Goal: Task Accomplishment & Management: Manage account settings

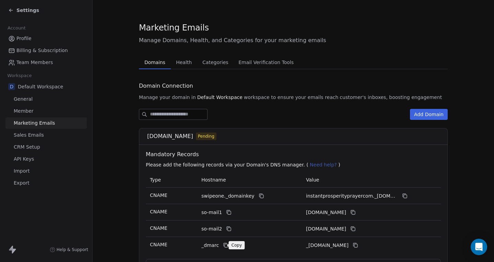
click at [223, 245] on icon at bounding box center [225, 245] width 5 height 5
click at [358, 245] on icon at bounding box center [355, 245] width 5 height 5
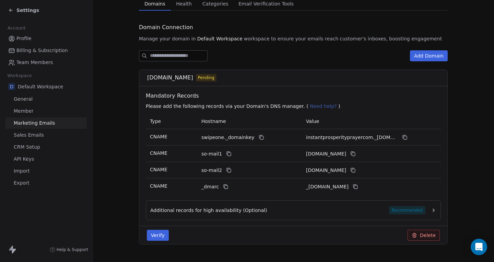
scroll to position [74, 0]
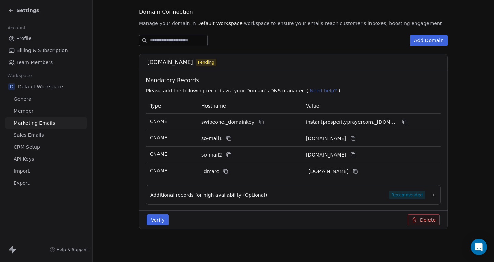
click at [154, 219] on button "Verify" at bounding box center [158, 220] width 22 height 11
drag, startPoint x: 398, startPoint y: 194, endPoint x: 392, endPoint y: 194, distance: 6.2
click at [397, 194] on span "Recommended" at bounding box center [407, 195] width 36 height 8
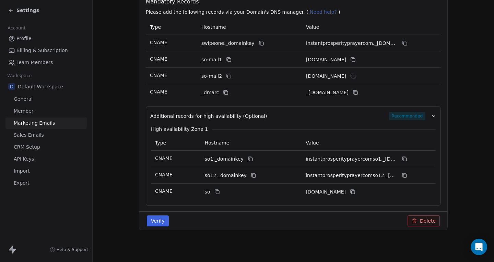
scroll to position [154, 0]
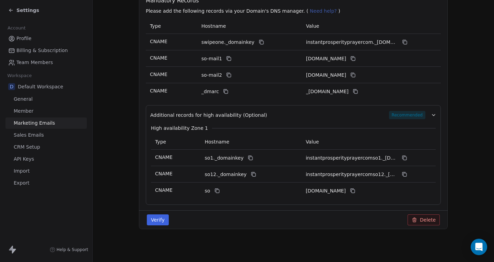
click at [248, 159] on icon at bounding box center [250, 157] width 5 height 5
click at [403, 158] on icon at bounding box center [404, 157] width 5 height 5
click at [251, 175] on icon at bounding box center [253, 174] width 5 height 5
click at [400, 174] on button at bounding box center [404, 174] width 8 height 8
click at [214, 190] on icon at bounding box center [216, 190] width 5 height 5
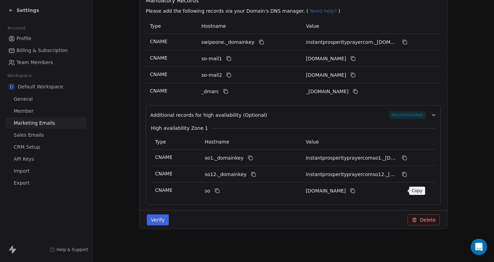
click at [355, 191] on icon at bounding box center [352, 190] width 5 height 5
click at [163, 215] on button "Verify" at bounding box center [158, 220] width 22 height 11
click at [163, 219] on button "Verify" at bounding box center [158, 220] width 22 height 11
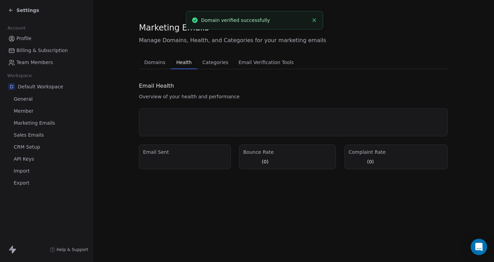
click at [178, 61] on span "Health" at bounding box center [184, 63] width 21 height 10
click at [151, 61] on span "Domains" at bounding box center [155, 63] width 27 height 10
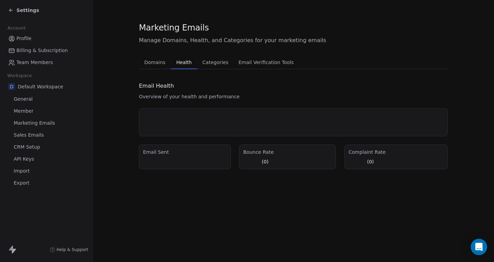
click at [174, 59] on span "Health" at bounding box center [184, 63] width 21 height 10
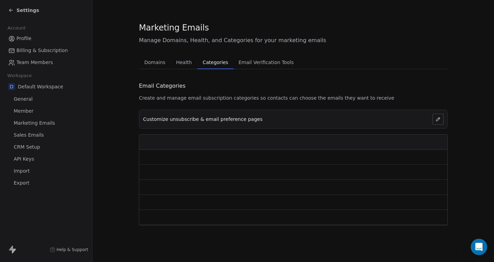
click at [208, 63] on span "Categories" at bounding box center [215, 63] width 31 height 10
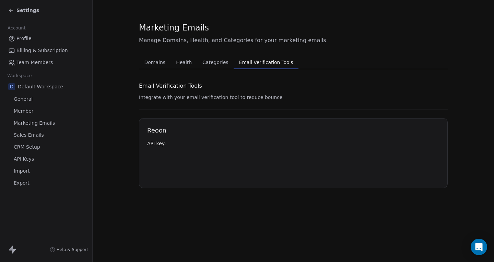
click at [245, 60] on span "Email Verification Tools" at bounding box center [266, 63] width 60 height 10
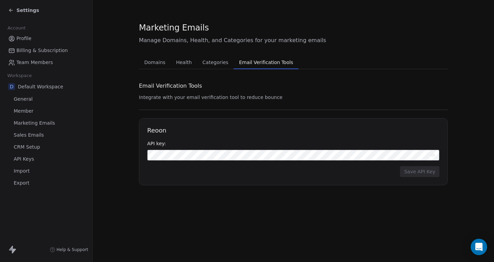
click at [148, 58] on span "Domains" at bounding box center [155, 63] width 27 height 10
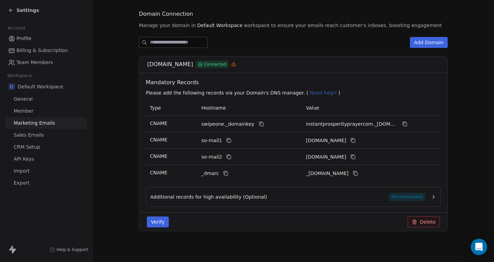
scroll to position [74, 0]
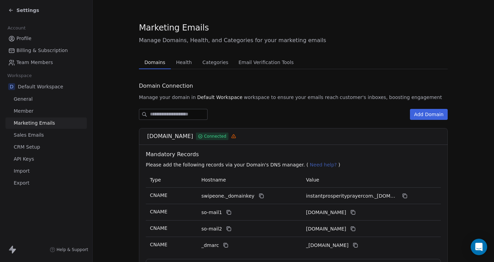
scroll to position [74, 0]
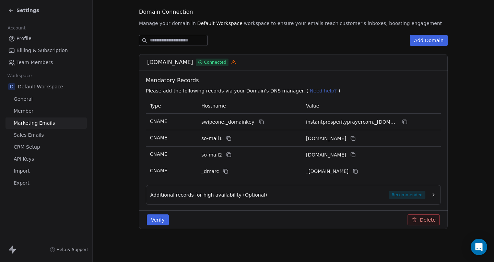
click at [111, 106] on section "Marketing Emails Manage Domains, Health, and Categories for your marketing emai…" at bounding box center [293, 94] width 401 height 336
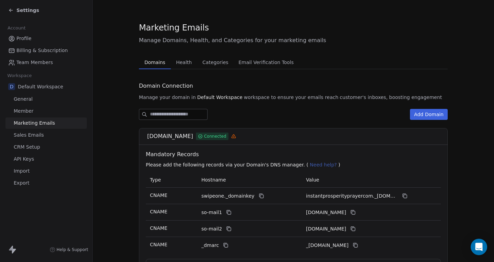
click at [236, 137] on icon at bounding box center [233, 136] width 5 height 5
click at [236, 136] on icon at bounding box center [233, 136] width 5 height 5
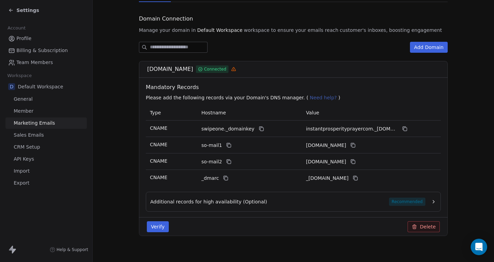
scroll to position [74, 0]
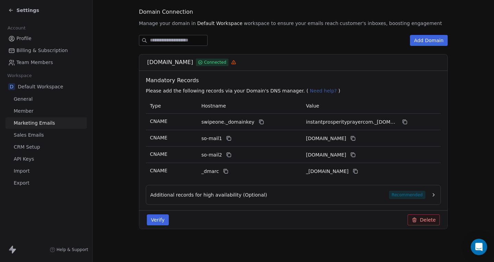
click at [158, 217] on button "Verify" at bounding box center [158, 220] width 22 height 11
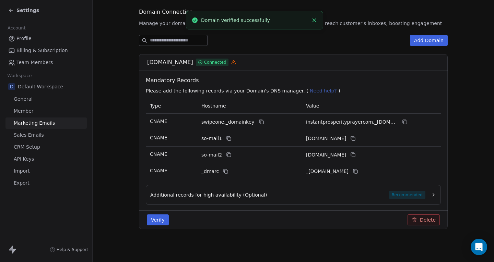
click at [178, 200] on div "Additional records for high availability (Optional) Recommended" at bounding box center [293, 195] width 295 height 20
click at [184, 192] on span "Additional records for high availability (Optional)" at bounding box center [208, 195] width 117 height 7
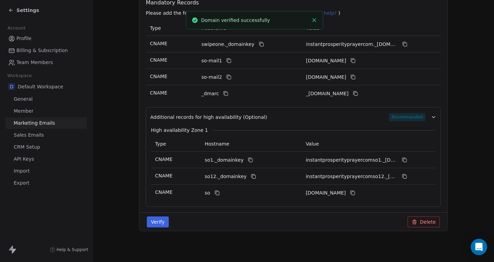
scroll to position [154, 0]
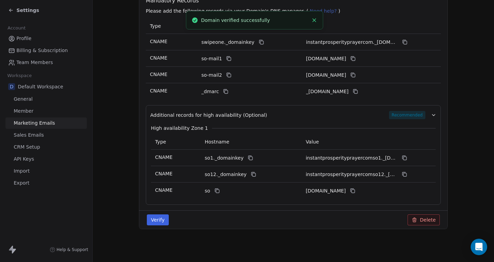
click at [158, 218] on button "Verify" at bounding box center [158, 220] width 22 height 11
